Goal: Information Seeking & Learning: Find specific page/section

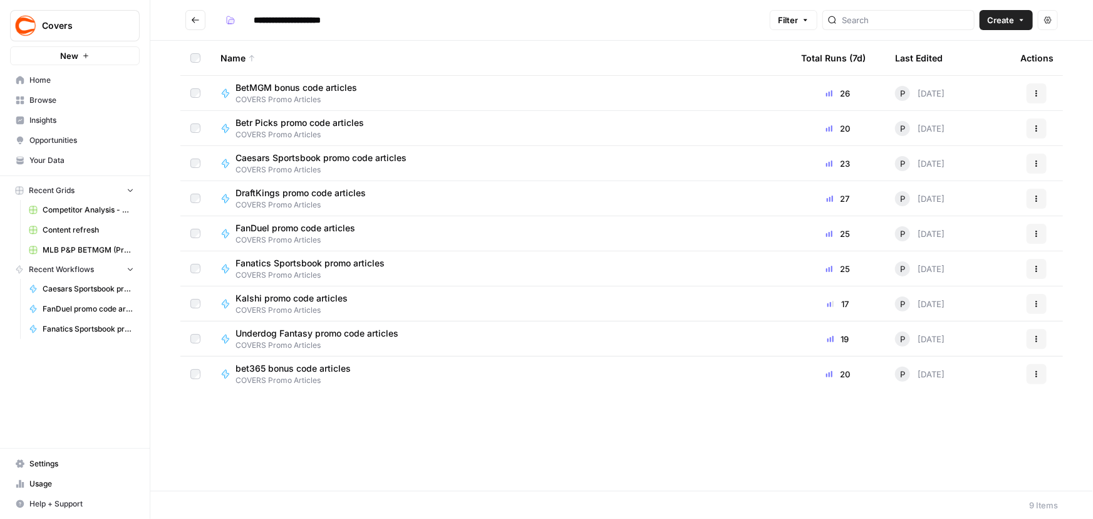
click at [324, 190] on span "DraftKings promo code articles" at bounding box center [300, 193] width 130 height 13
click at [344, 228] on span "FanDuel promo code articles" at bounding box center [295, 228] width 120 height 13
click at [306, 373] on span "bet365 bonus code articles" at bounding box center [292, 368] width 115 height 13
click at [274, 103] on span "COVERS Promo Articles" at bounding box center [301, 99] width 132 height 11
click at [266, 165] on span "COVERS Promo Articles" at bounding box center [325, 169] width 181 height 11
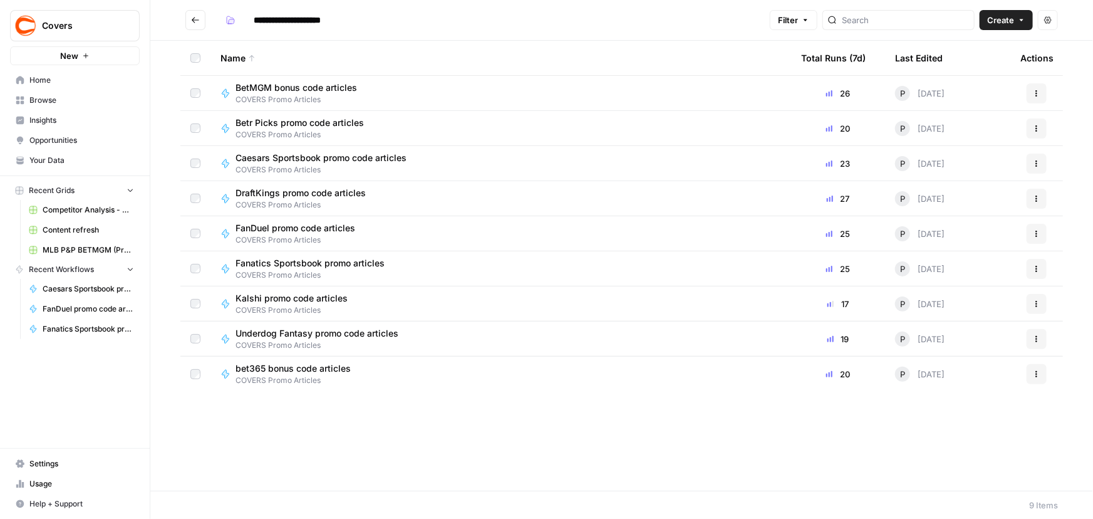
click at [264, 266] on span "Fanatics Sportsbook promo articles" at bounding box center [309, 263] width 149 height 13
click at [263, 337] on span "Underdog Fantasy promo code articles" at bounding box center [316, 333] width 163 height 13
click at [271, 120] on span "Betr Picks promo code articles" at bounding box center [299, 122] width 128 height 13
click at [267, 301] on span "Kalshi promo code articles" at bounding box center [291, 298] width 112 height 13
